Goal: Find specific page/section: Find specific page/section

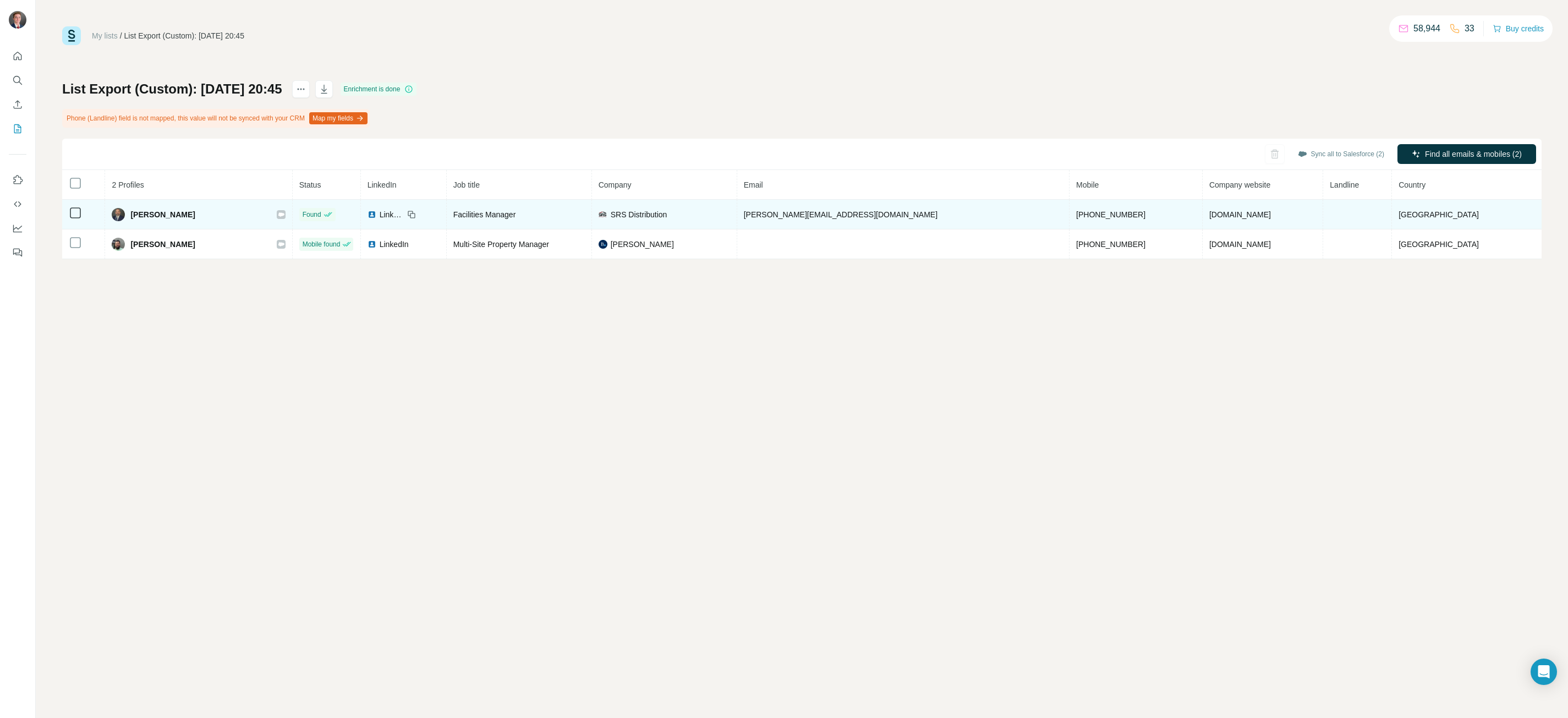
click at [279, 211] on div "Jake E." at bounding box center [198, 215] width 174 height 14
click at [281, 211] on icon at bounding box center [281, 214] width 7 height 9
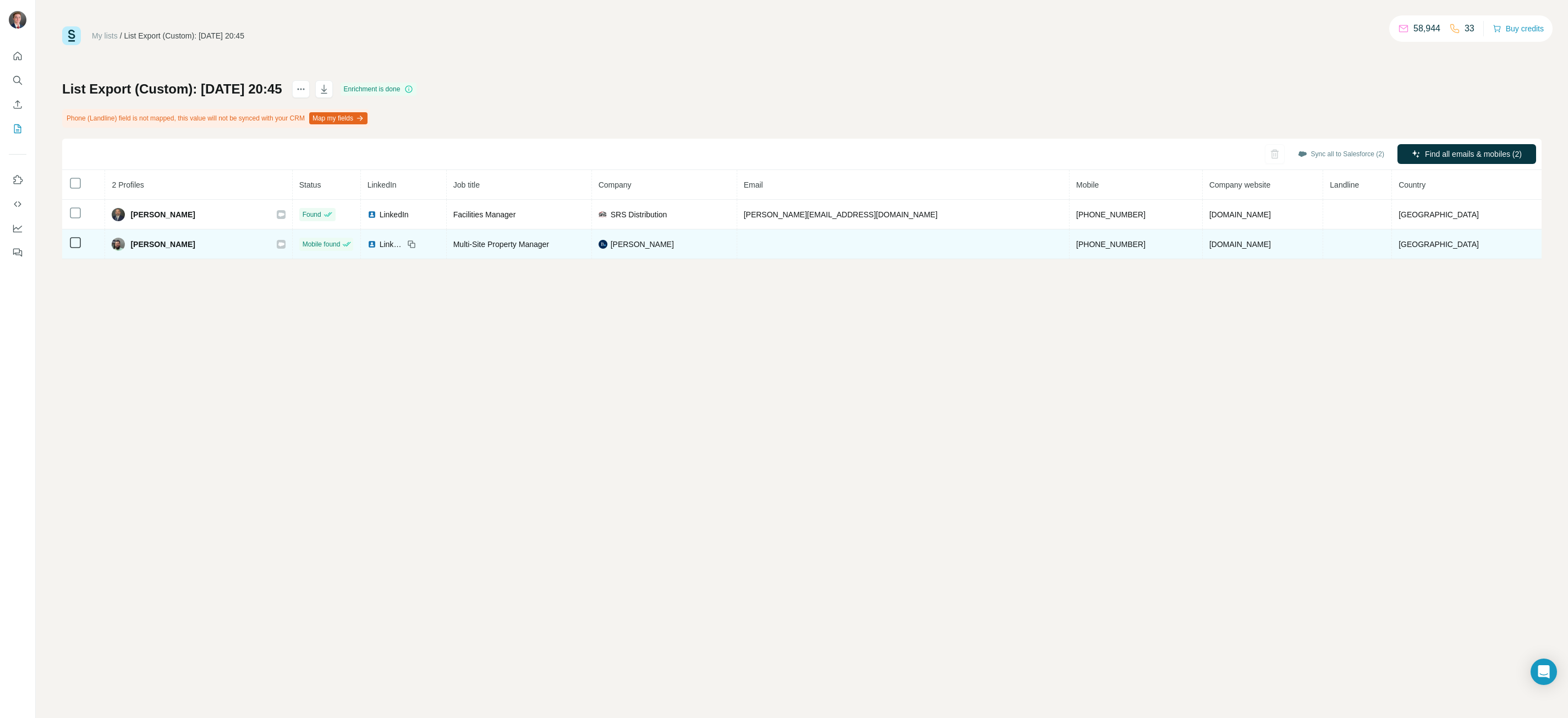
click at [284, 243] on icon at bounding box center [280, 244] width 6 height 4
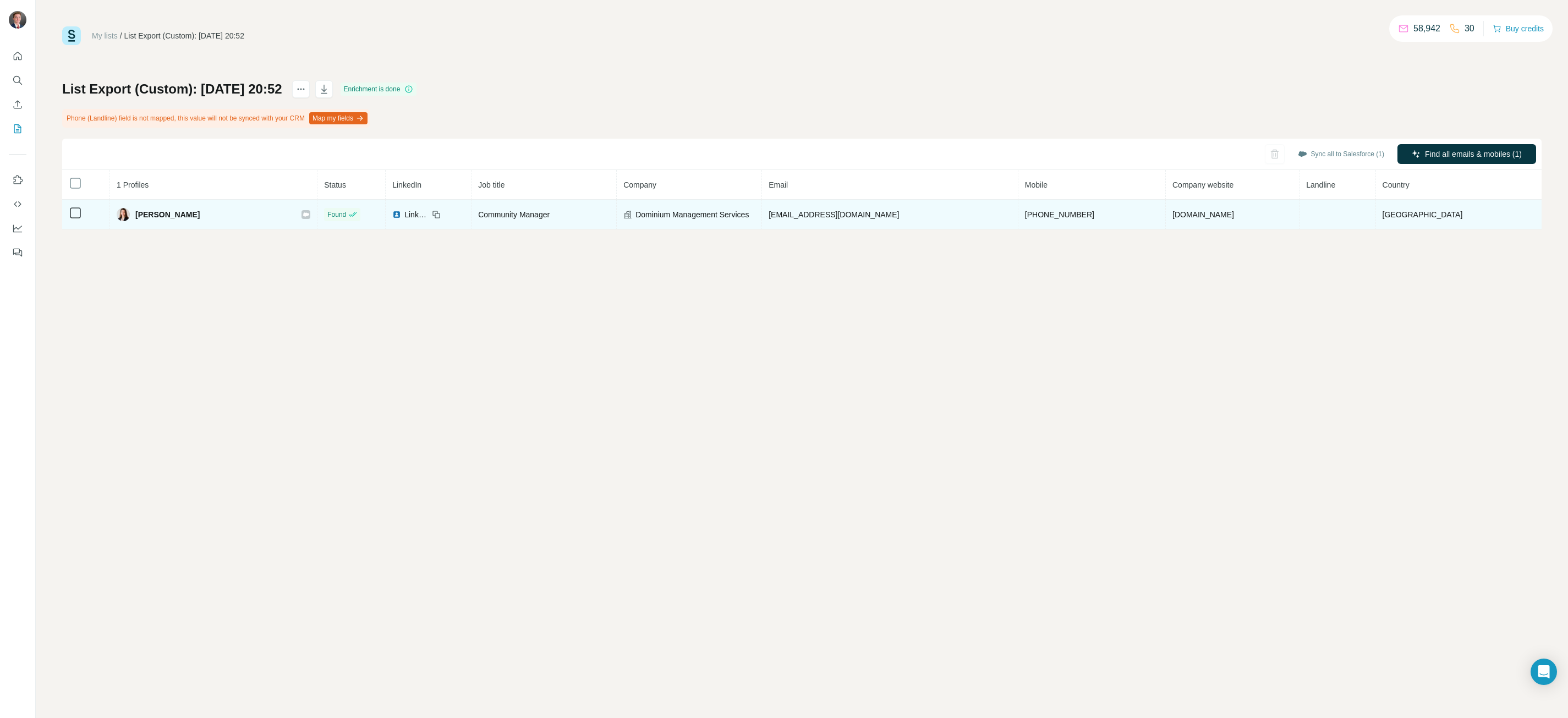
click at [309, 214] on icon at bounding box center [306, 214] width 6 height 4
